Goal: Use online tool/utility: Utilize a website feature to perform a specific function

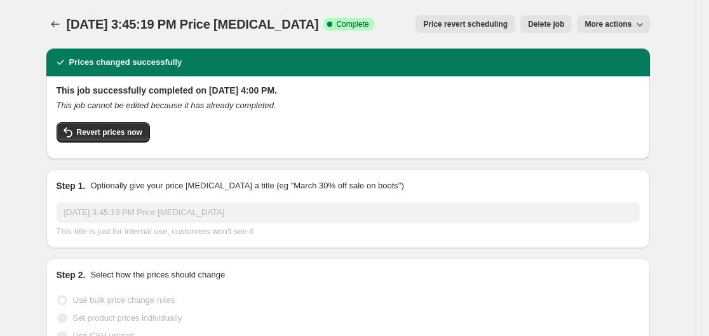
select select "percentage"
select select "remove"
select select "vendor"
click at [58, 24] on icon "Price change jobs" at bounding box center [55, 24] width 13 height 13
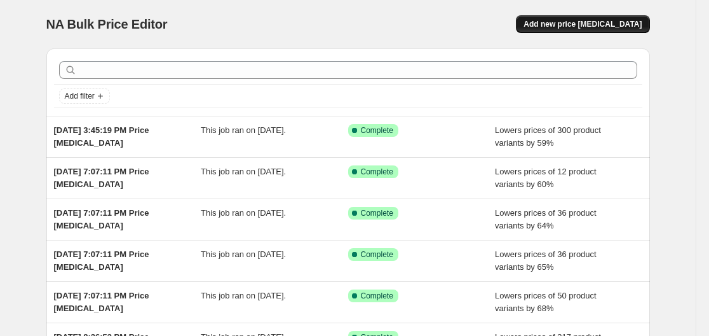
click at [606, 29] on button "Add new price [MEDICAL_DATA]" at bounding box center [582, 24] width 133 height 18
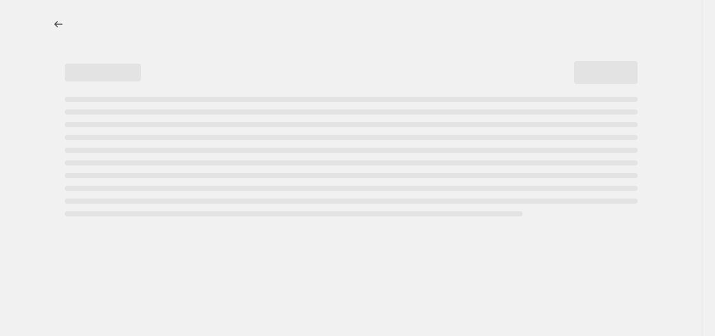
select select "percentage"
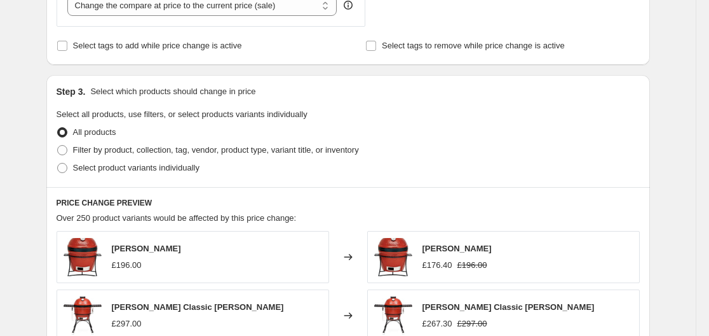
scroll to position [635, 0]
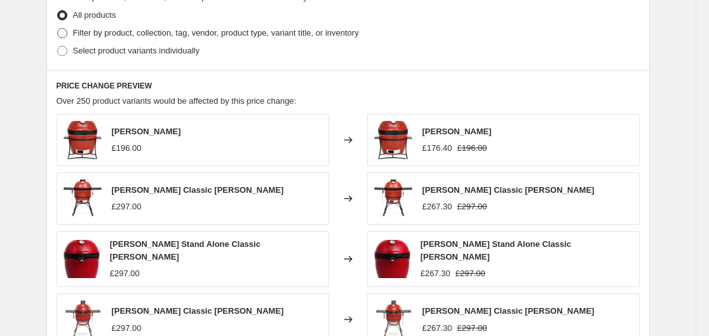
click at [105, 31] on span "Filter by product, collection, tag, vendor, product type, variant title, or inv…" at bounding box center [216, 33] width 286 height 10
click at [58, 29] on input "Filter by product, collection, tag, vendor, product type, variant title, or inv…" at bounding box center [57, 28] width 1 height 1
radio input "true"
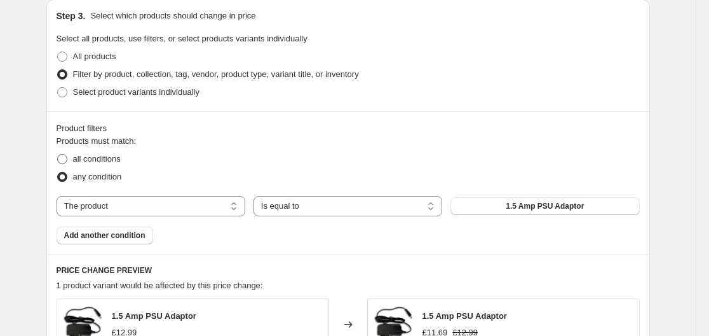
scroll to position [572, 0]
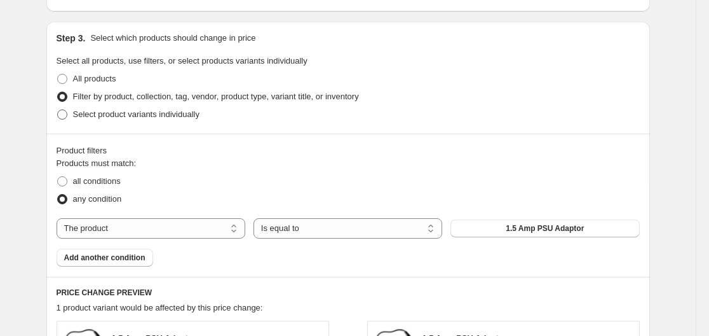
click at [67, 111] on span at bounding box center [62, 114] width 10 height 10
click at [58, 110] on input "Select product variants individually" at bounding box center [57, 109] width 1 height 1
radio input "true"
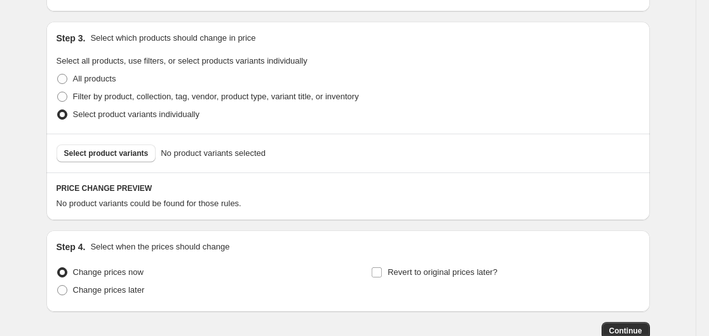
click at [219, 156] on span "No product variants selected" at bounding box center [213, 153] width 105 height 13
click at [131, 157] on span "Select product variants" at bounding box center [106, 153] width 85 height 10
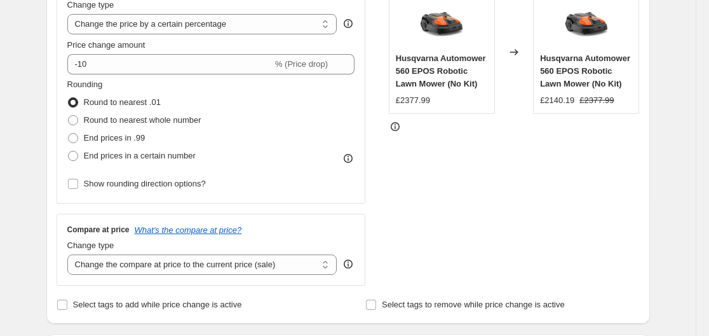
scroll to position [254, 0]
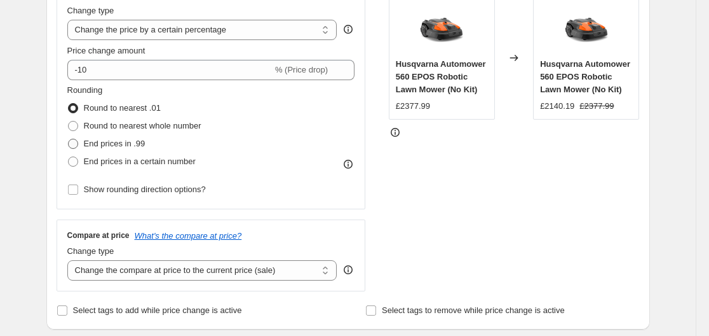
click at [83, 143] on label "End prices in .99" at bounding box center [106, 144] width 78 height 18
click at [69, 139] on input "End prices in .99" at bounding box center [68, 139] width 1 height 1
radio input "true"
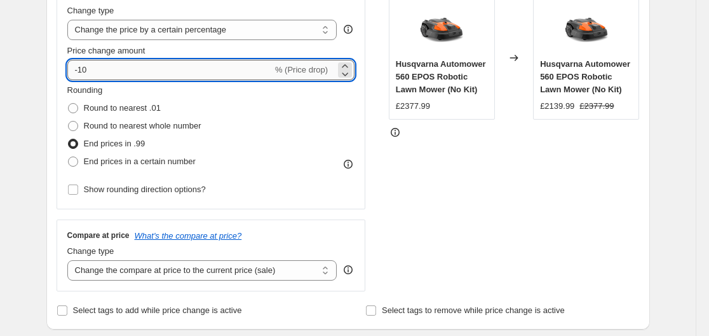
click at [125, 69] on input "-10" at bounding box center [169, 70] width 205 height 20
type input "-1"
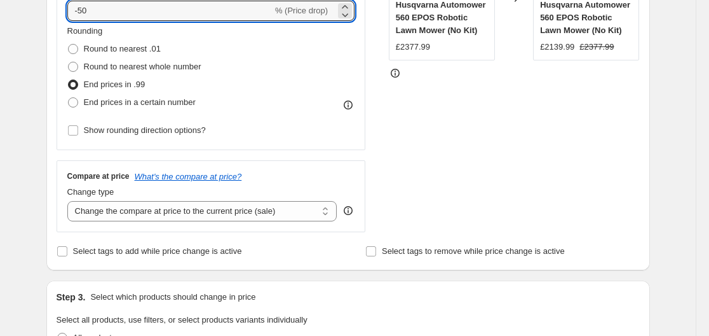
scroll to position [445, 0]
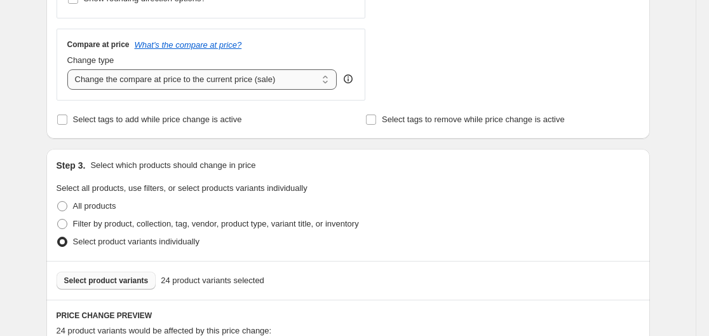
type input "-50"
click at [145, 88] on select "Change the compare at price to the current price (sale) Change the compare at p…" at bounding box center [202, 79] width 270 height 20
select select "remove"
click at [70, 69] on select "Change the compare at price to the current price (sale) Change the compare at p…" at bounding box center [202, 79] width 270 height 20
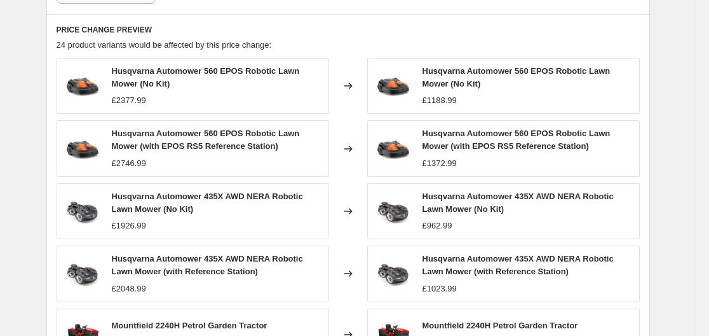
scroll to position [990, 0]
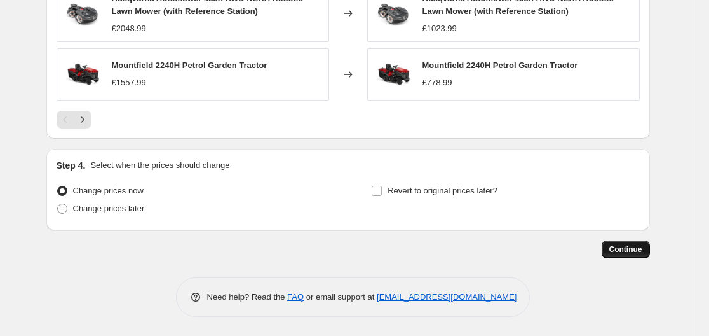
click at [633, 253] on span "Continue" at bounding box center [625, 249] width 33 height 10
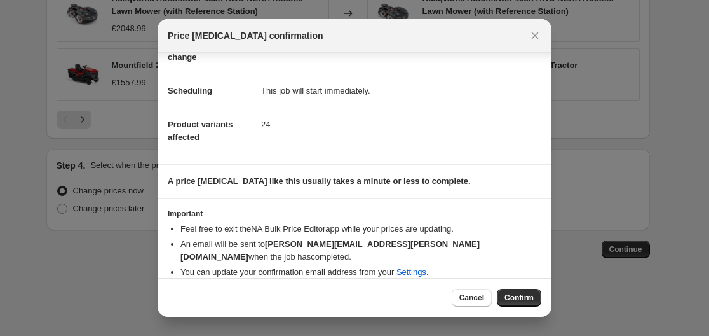
scroll to position [82, 0]
click at [520, 294] on span "Confirm" at bounding box center [519, 297] width 29 height 10
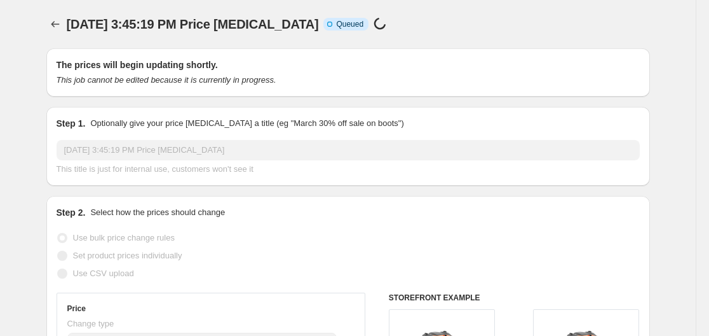
scroll to position [990, 0]
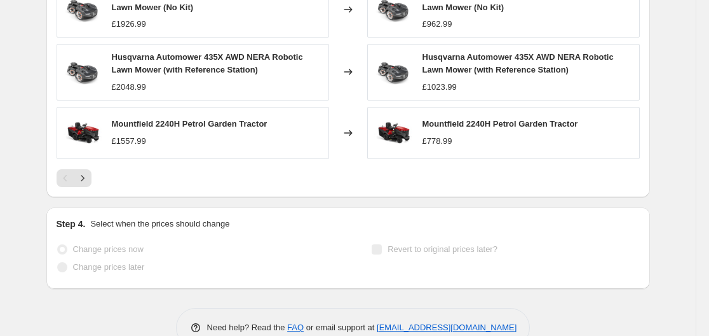
select select "percentage"
select select "remove"
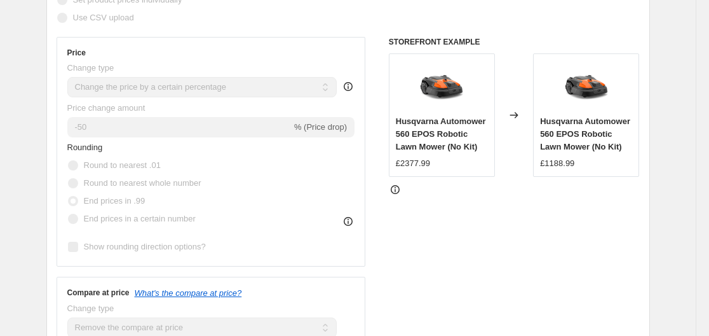
scroll to position [0, 0]
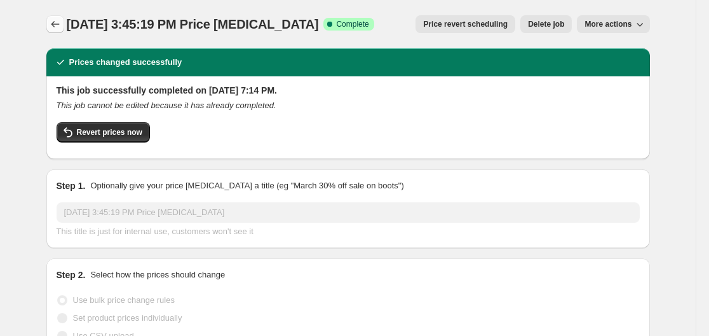
click at [64, 25] on button "Price change jobs" at bounding box center [55, 24] width 18 height 18
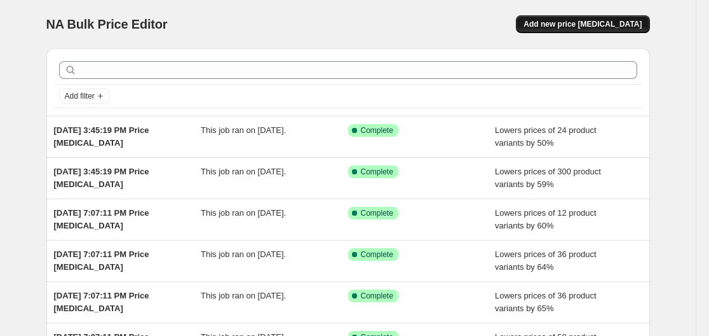
click at [574, 20] on span "Add new price [MEDICAL_DATA]" at bounding box center [583, 24] width 118 height 10
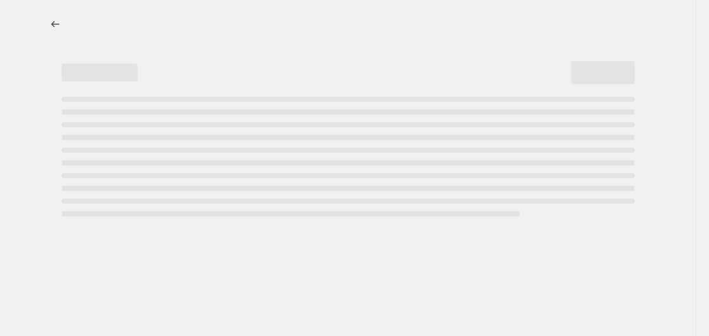
select select "percentage"
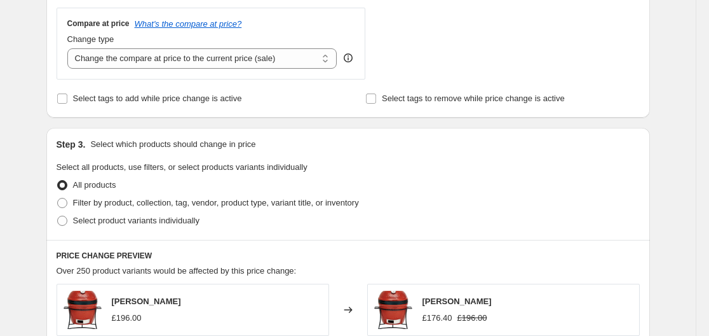
scroll to position [445, 0]
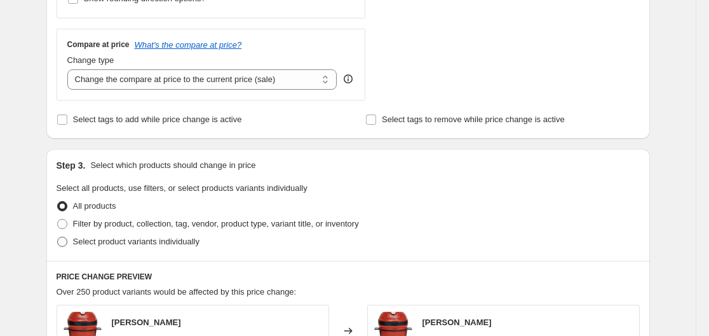
click at [83, 241] on span "Select product variants individually" at bounding box center [136, 241] width 126 height 10
click at [58, 237] on input "Select product variants individually" at bounding box center [57, 236] width 1 height 1
radio input "true"
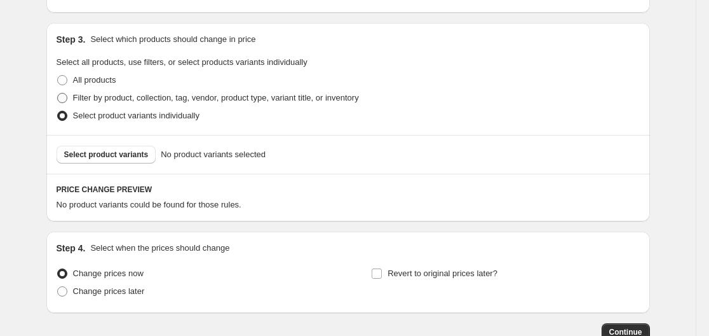
scroll to position [572, 0]
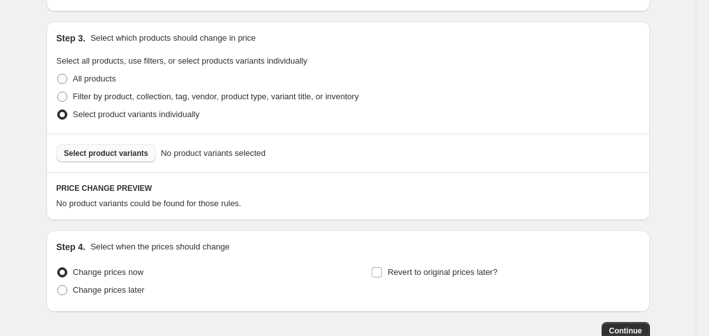
click at [128, 148] on span "Select product variants" at bounding box center [106, 153] width 85 height 10
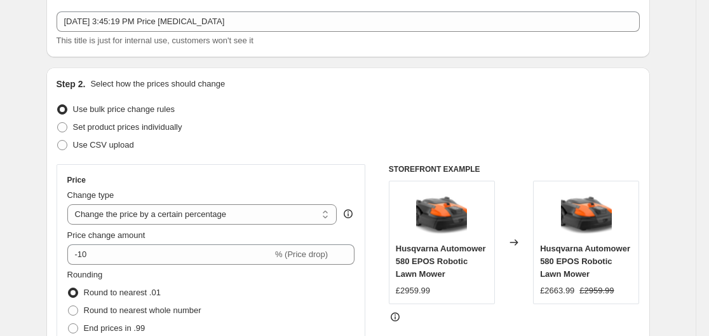
scroll to position [64, 0]
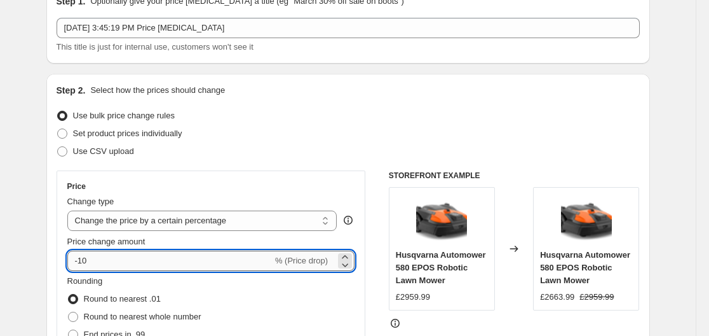
click at [98, 263] on input "-10" at bounding box center [169, 260] width 205 height 20
type input "-1"
type input "-68"
click at [59, 223] on div "Price Change type Change the price to a certain amount Change the price by a ce…" at bounding box center [211, 284] width 309 height 229
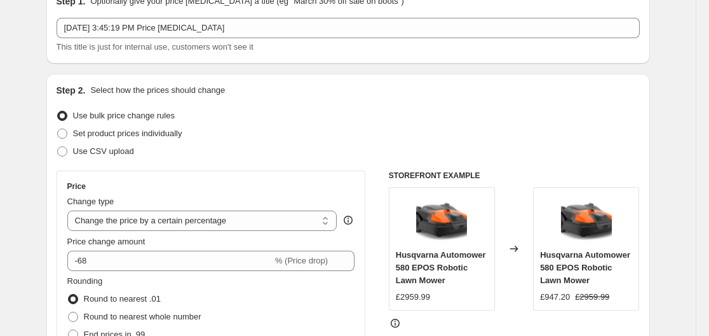
scroll to position [191, 0]
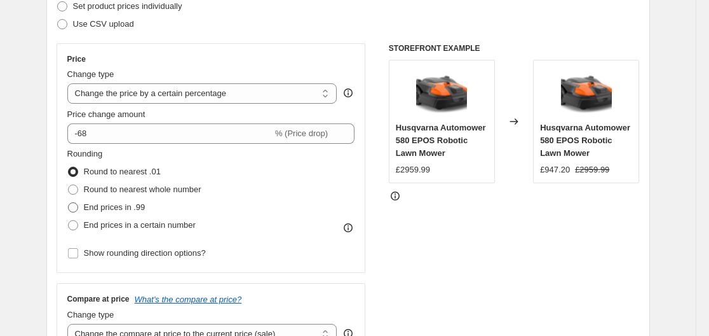
click at [75, 210] on span at bounding box center [73, 207] width 10 height 10
click at [69, 203] on input "End prices in .99" at bounding box center [68, 202] width 1 height 1
radio input "true"
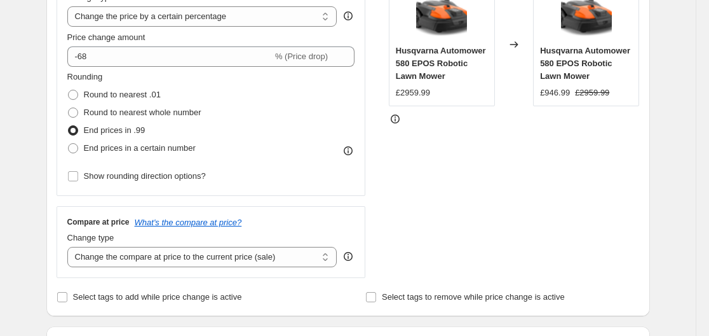
scroll to position [318, 0]
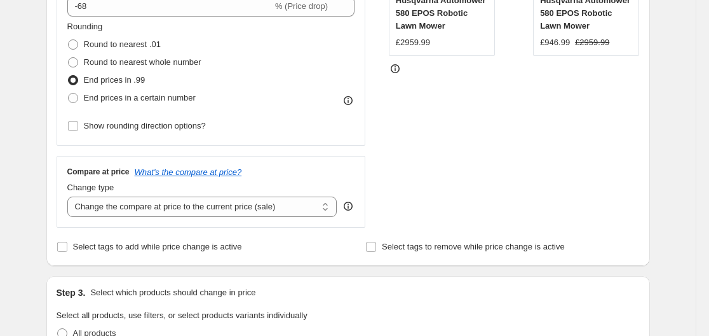
click at [119, 218] on div "Compare at price What's the compare at price? Change type Change the compare at…" at bounding box center [211, 191] width 309 height 71
click at [122, 215] on select "Change the compare at price to the current price (sale) Change the compare at p…" at bounding box center [202, 206] width 270 height 20
select select "remove"
click at [70, 196] on select "Change the compare at price to the current price (sale) Change the compare at p…" at bounding box center [202, 206] width 270 height 20
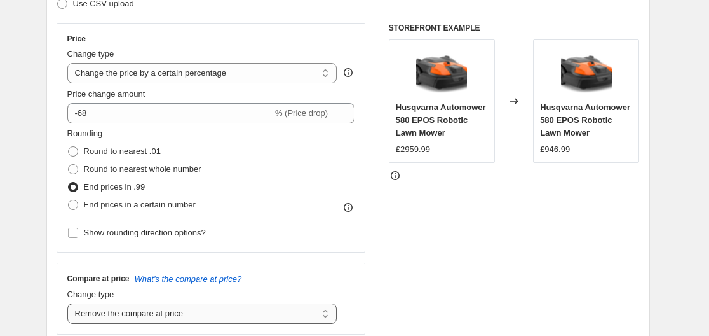
scroll to position [191, 0]
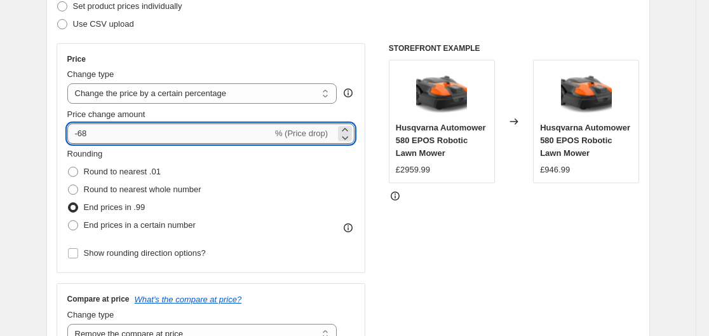
click at [95, 133] on input "-68" at bounding box center [169, 133] width 205 height 20
type input "-65"
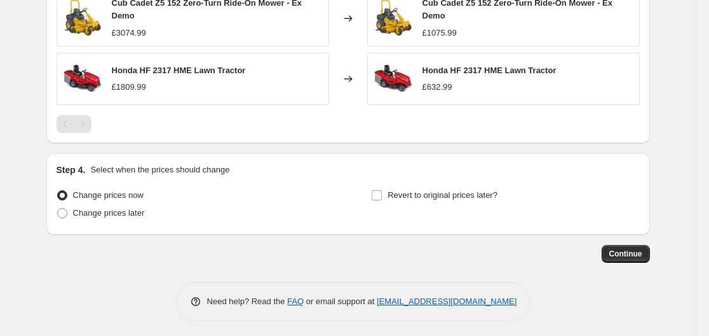
scroll to position [865, 0]
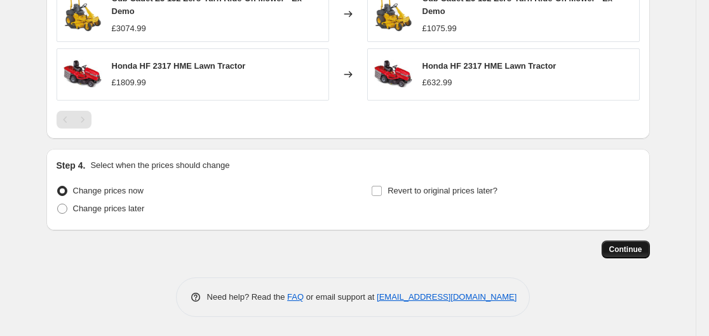
click at [618, 250] on span "Continue" at bounding box center [625, 249] width 33 height 10
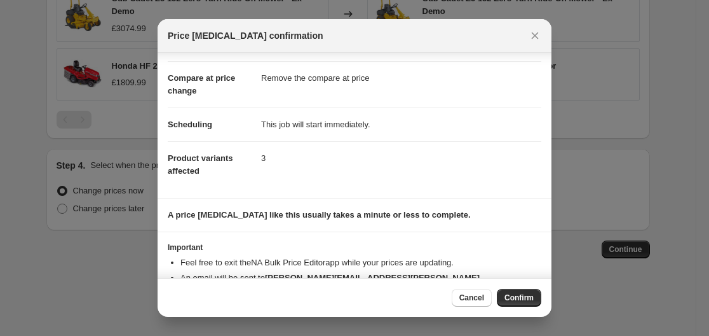
scroll to position [82, 0]
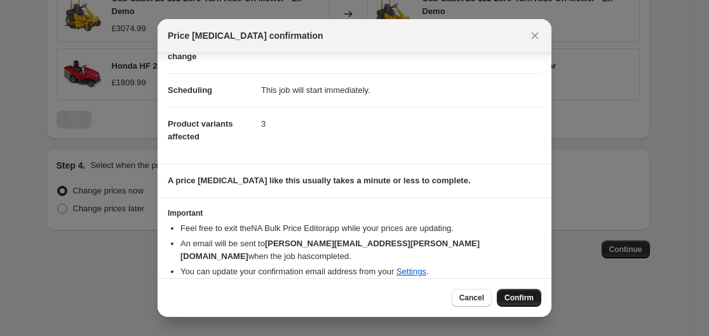
click at [517, 296] on span "Confirm" at bounding box center [519, 297] width 29 height 10
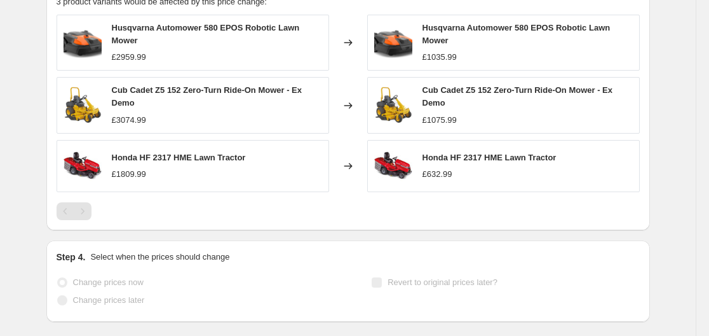
scroll to position [898, 0]
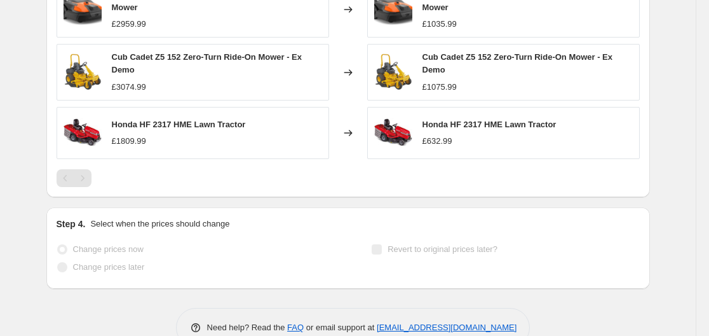
select select "percentage"
select select "remove"
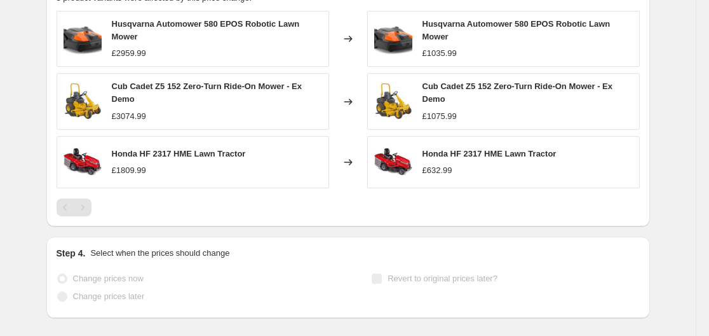
scroll to position [0, 0]
